Goal: Obtain resource: Download file/media

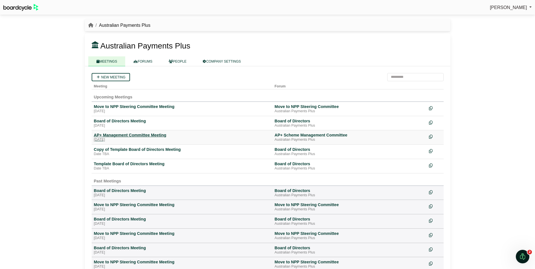
click at [138, 136] on div "AP+ Management Committee Meeting" at bounding box center [182, 135] width 176 height 5
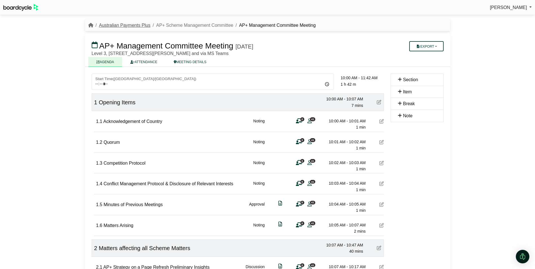
click at [129, 25] on link "Australian Payments Plus" at bounding box center [124, 25] width 51 height 5
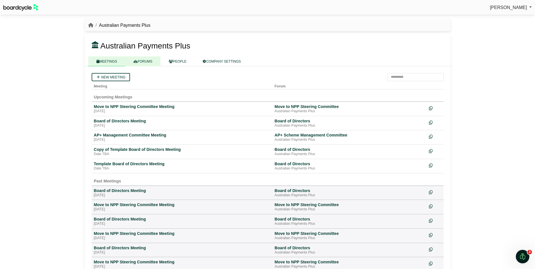
click at [147, 61] on link "FORUMS" at bounding box center [142, 61] width 35 height 10
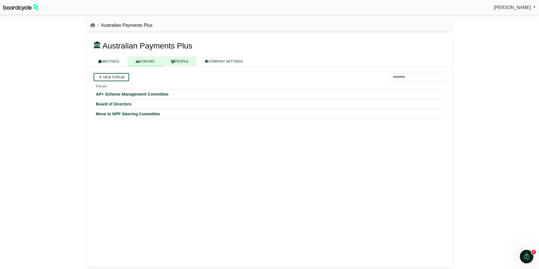
click at [174, 59] on link "PEOPLE" at bounding box center [180, 61] width 34 height 10
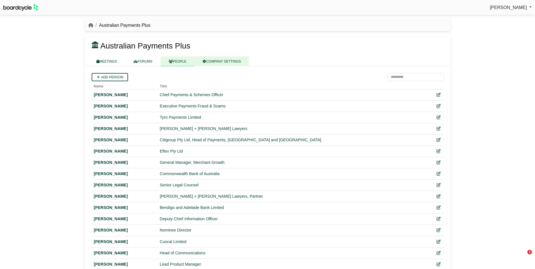
click at [221, 60] on link "COMPANY SETTINGS" at bounding box center [222, 61] width 54 height 10
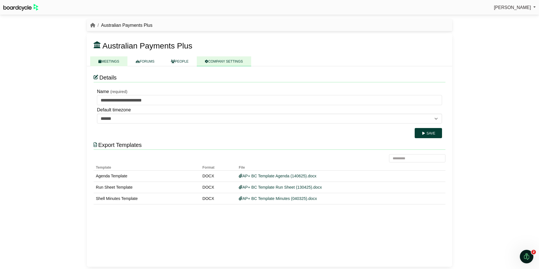
click at [110, 61] on link "MEETINGS" at bounding box center [108, 61] width 37 height 10
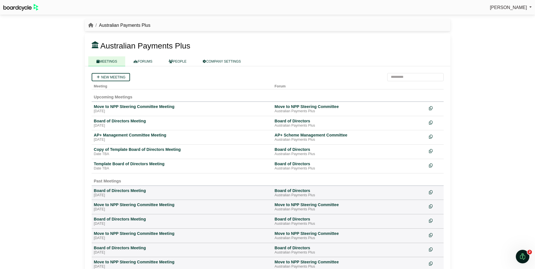
click at [16, 7] on img at bounding box center [20, 7] width 35 height 7
click at [133, 135] on div "AP+ Management Committee Meeting" at bounding box center [182, 135] width 176 height 5
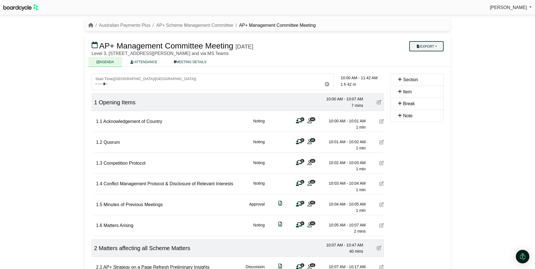
click at [424, 45] on button "Export" at bounding box center [426, 46] width 34 height 10
drag, startPoint x: 428, startPoint y: 56, endPoint x: 430, endPoint y: 70, distance: 14.1
click at [430, 51] on div "Export [GEOGRAPHIC_DATA] Run Sheet Shell Minutes Diligent Bookbuilder" at bounding box center [426, 46] width 34 height 10
click at [429, 47] on button "Export" at bounding box center [426, 46] width 34 height 10
click at [430, 73] on link "Shell Minutes" at bounding box center [433, 73] width 49 height 8
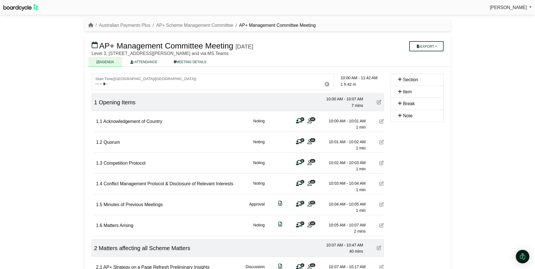
drag, startPoint x: 493, startPoint y: 36, endPoint x: 497, endPoint y: 37, distance: 4.2
click at [493, 36] on div "Stephen Tudjman Sign Out Australian Payments Plus AP+ Scheme Management Committ…" at bounding box center [267, 134] width 535 height 269
